Goal: Transaction & Acquisition: Purchase product/service

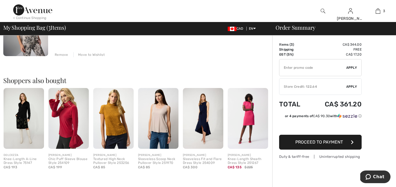
scroll to position [242, 0]
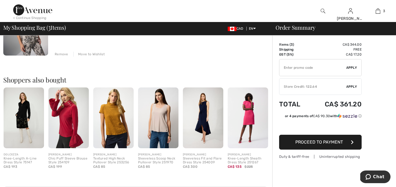
click at [249, 120] on img at bounding box center [248, 117] width 40 height 61
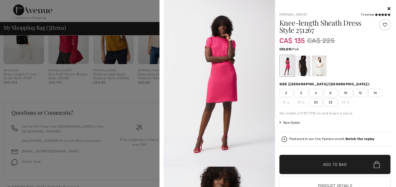
scroll to position [333, 0]
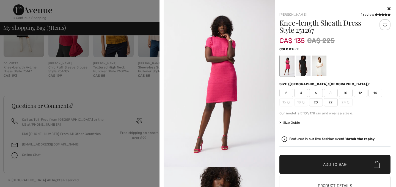
click at [305, 68] on div at bounding box center [303, 66] width 14 height 21
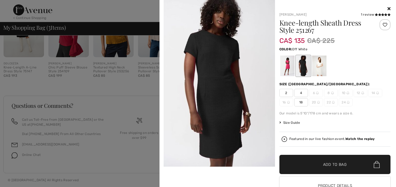
click at [320, 67] on div at bounding box center [319, 66] width 14 height 21
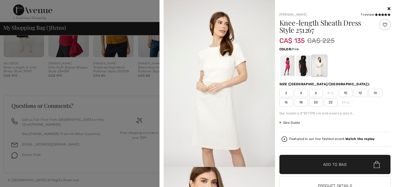
click at [287, 69] on div at bounding box center [287, 66] width 14 height 21
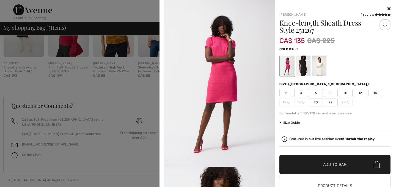
click at [390, 7] on icon at bounding box center [389, 8] width 3 height 4
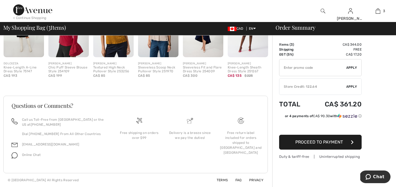
click at [323, 10] on img at bounding box center [323, 11] width 5 height 7
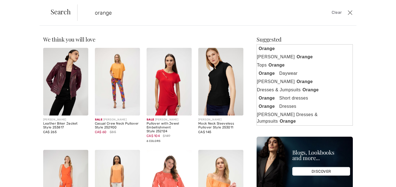
type input "product-group-4984-4984-a22/orange-148-a3"
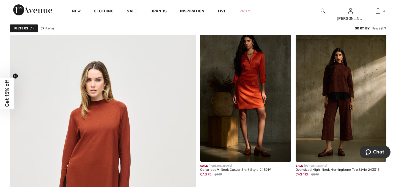
scroll to position [1309, 0]
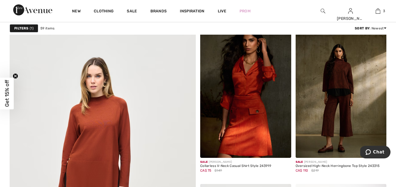
click at [252, 111] on img at bounding box center [245, 89] width 91 height 136
